Goal: Information Seeking & Learning: Find specific fact

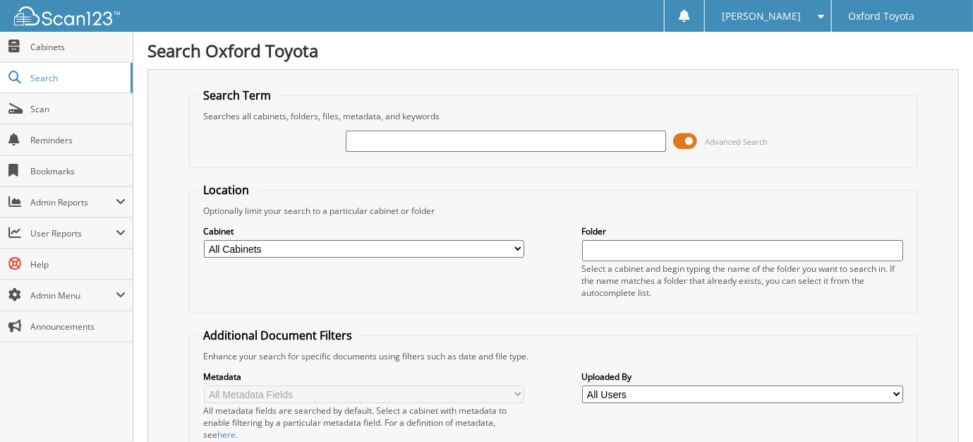
click at [372, 133] on input "text" at bounding box center [506, 141] width 321 height 21
type input "26069801"
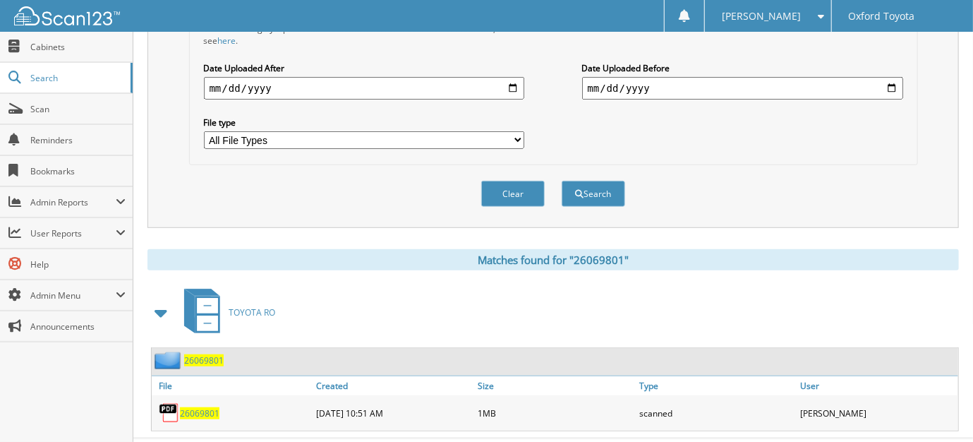
scroll to position [416, 0]
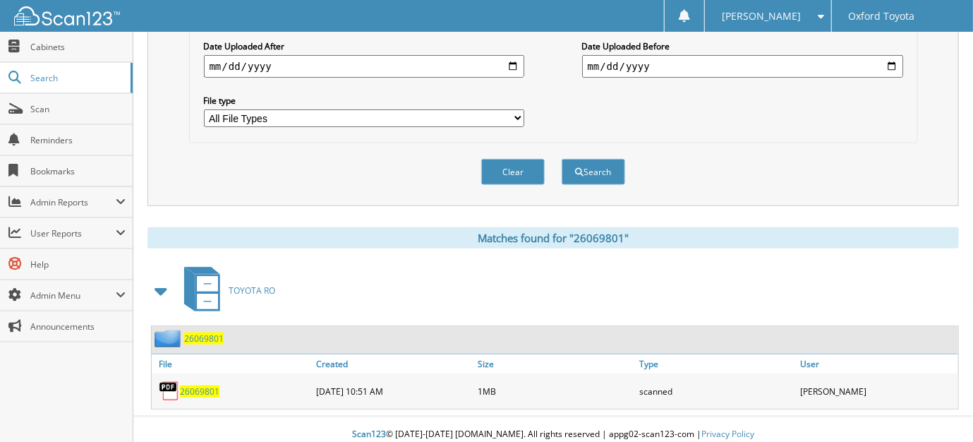
click at [206, 332] on span "26069801" at bounding box center [204, 338] width 40 height 12
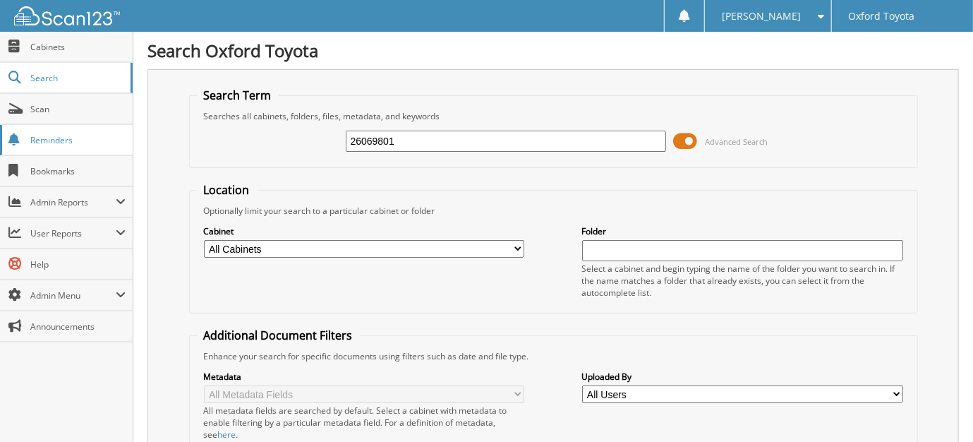
drag, startPoint x: 432, startPoint y: 141, endPoint x: 37, endPoint y: 143, distance: 394.6
click at [39, 143] on body "[PERSON_NAME] Settings Logout Oxford Toyota Close Cabinets Search Scan" at bounding box center [486, 433] width 973 height 867
click at [429, 136] on input "2501928" at bounding box center [506, 141] width 321 height 21
type input "25019287"
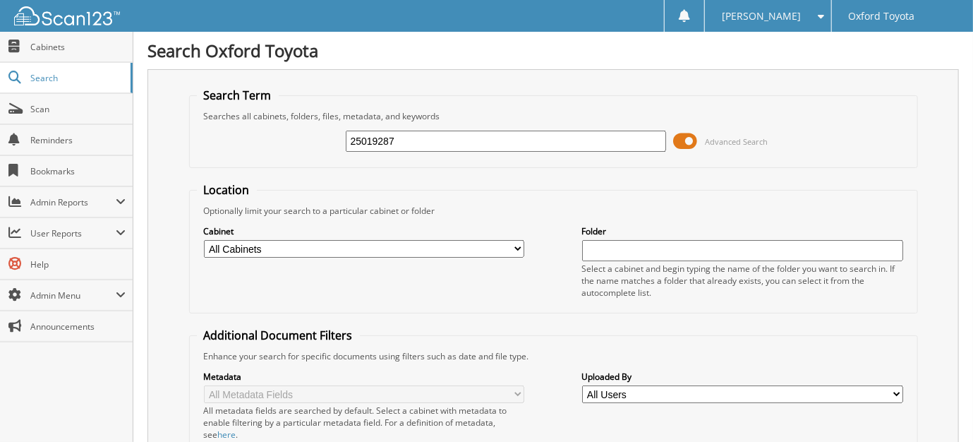
click at [567, 143] on input "25019287" at bounding box center [506, 141] width 321 height 21
drag, startPoint x: 450, startPoint y: 144, endPoint x: 53, endPoint y: 117, distance: 398.3
click at [71, 124] on body "[PERSON_NAME] Settings Logout Oxford Toyota Close Cabinets Search Scan" at bounding box center [486, 357] width 973 height 714
type input "25019287"
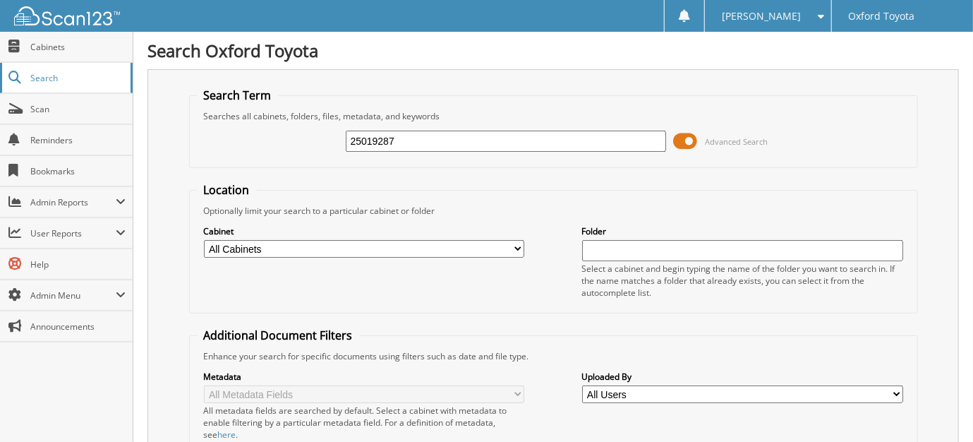
click at [68, 78] on span "Search" at bounding box center [76, 78] width 93 height 12
click at [375, 142] on input "text" at bounding box center [506, 141] width 321 height 21
type input "25019287"
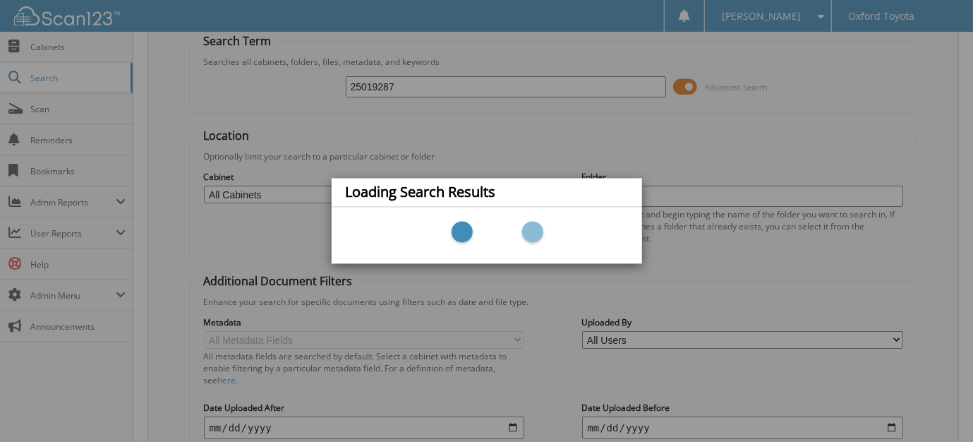
scroll to position [71, 0]
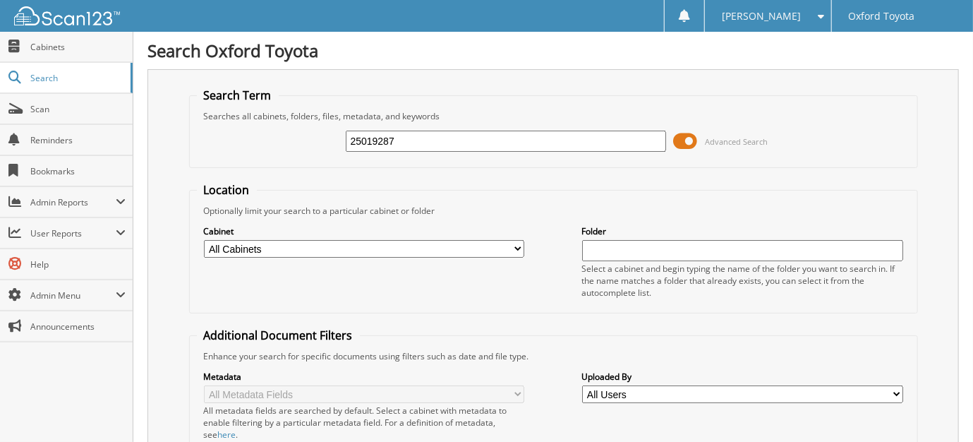
drag, startPoint x: 429, startPoint y: 140, endPoint x: -7, endPoint y: 116, distance: 436.8
click at [0, 116] on html "victoria k. Settings Logout Oxford Toyota Close Cabinets Search" at bounding box center [486, 357] width 973 height 714
type input "6081661"
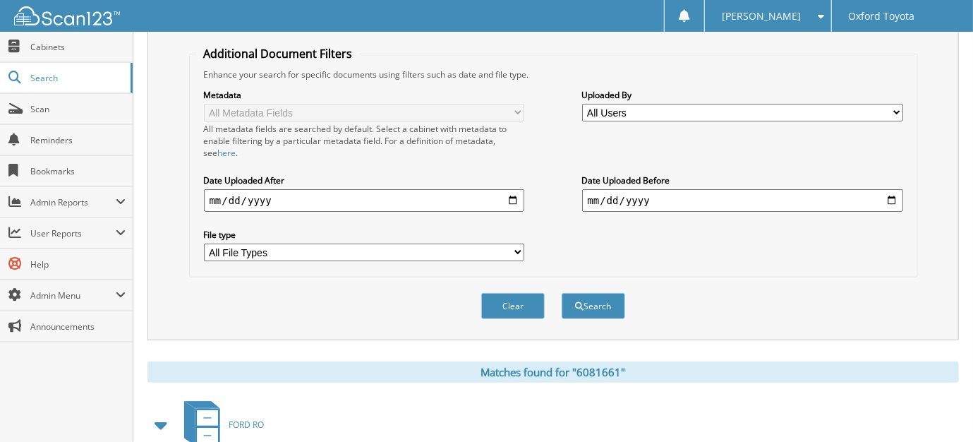
scroll to position [416, 0]
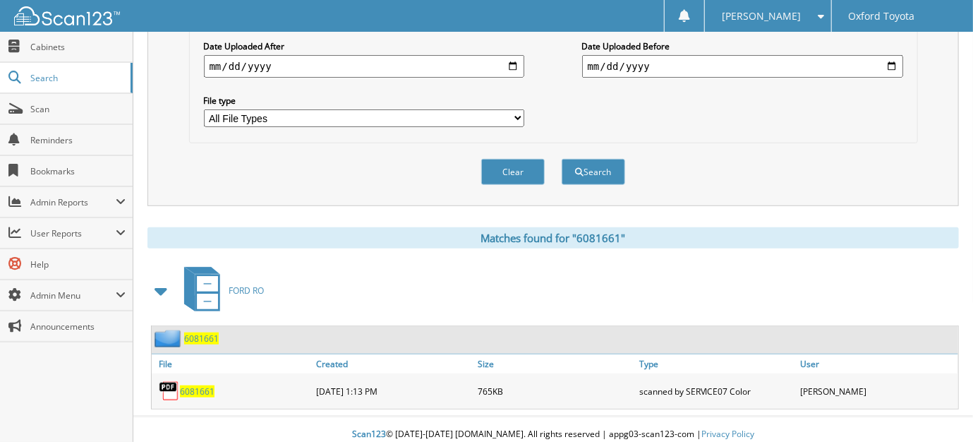
click at [213, 332] on span "6081661" at bounding box center [201, 338] width 35 height 12
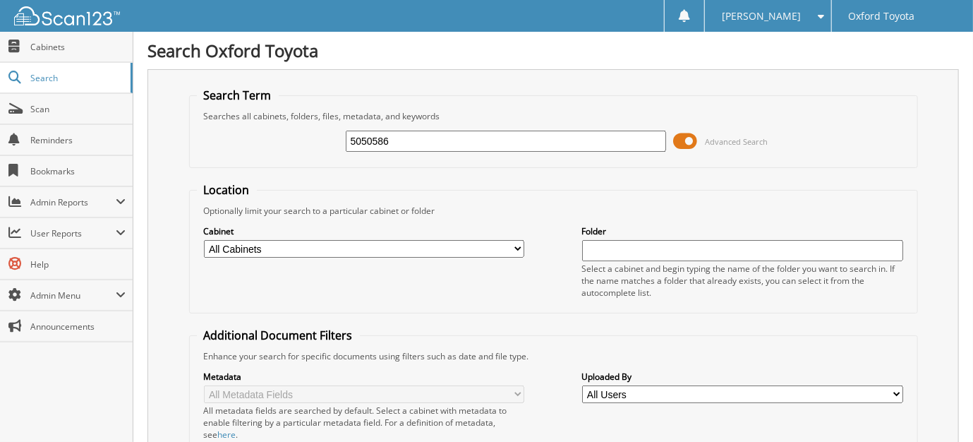
type input "5050586"
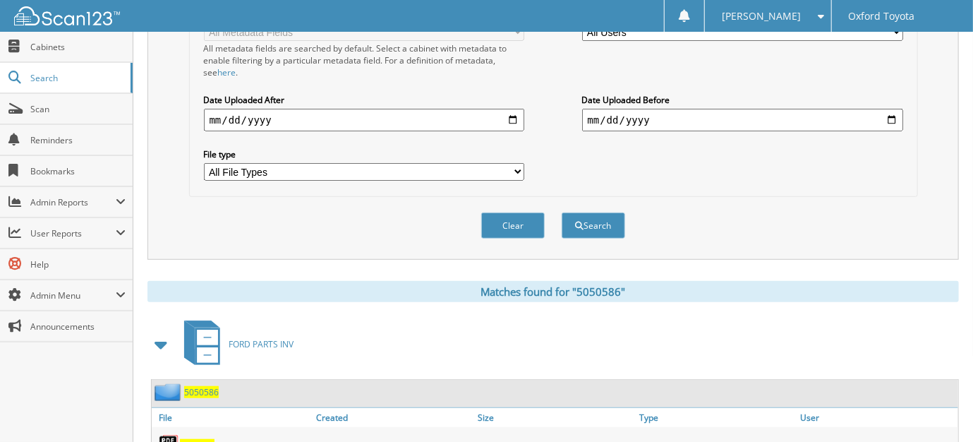
scroll to position [416, 0]
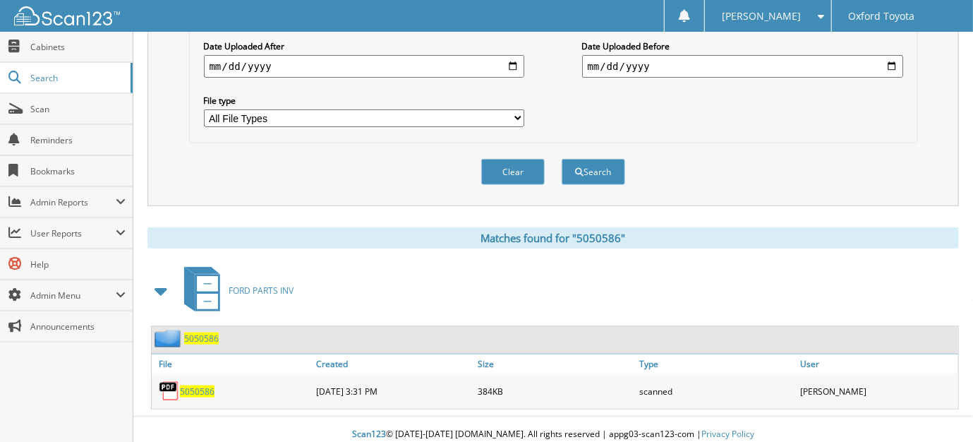
click at [250, 284] on span "FORD PARTS INV" at bounding box center [261, 290] width 65 height 12
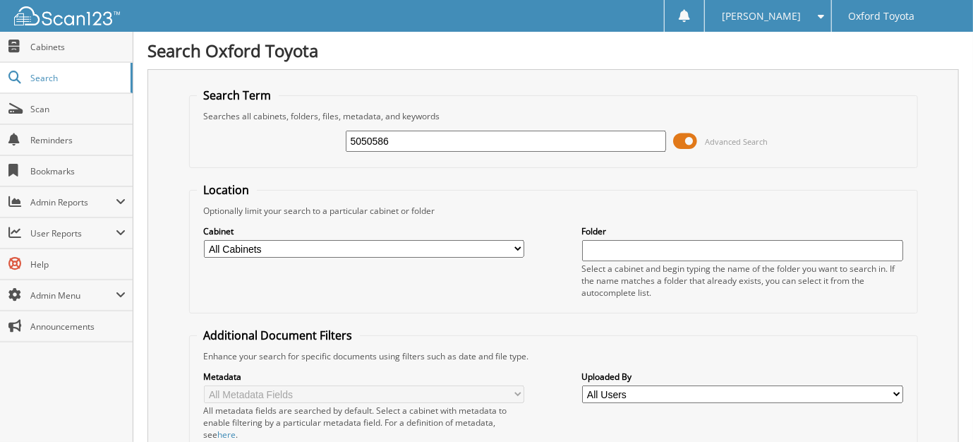
scroll to position [416, 0]
